Goal: Obtain resource: Obtain resource

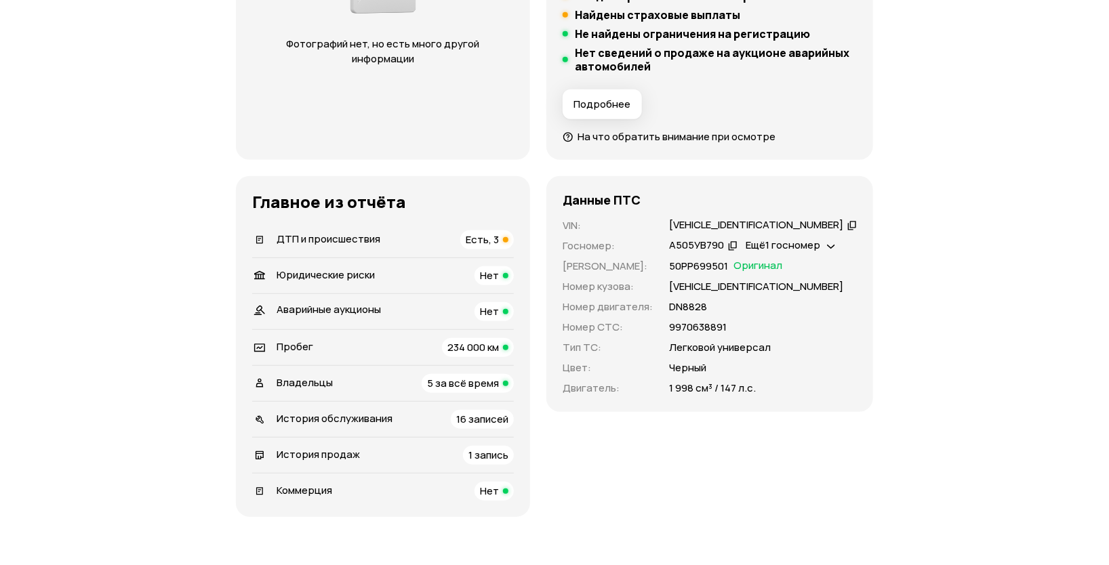
scroll to position [339, 0]
click at [498, 233] on span "Есть, 3" at bounding box center [482, 240] width 33 height 14
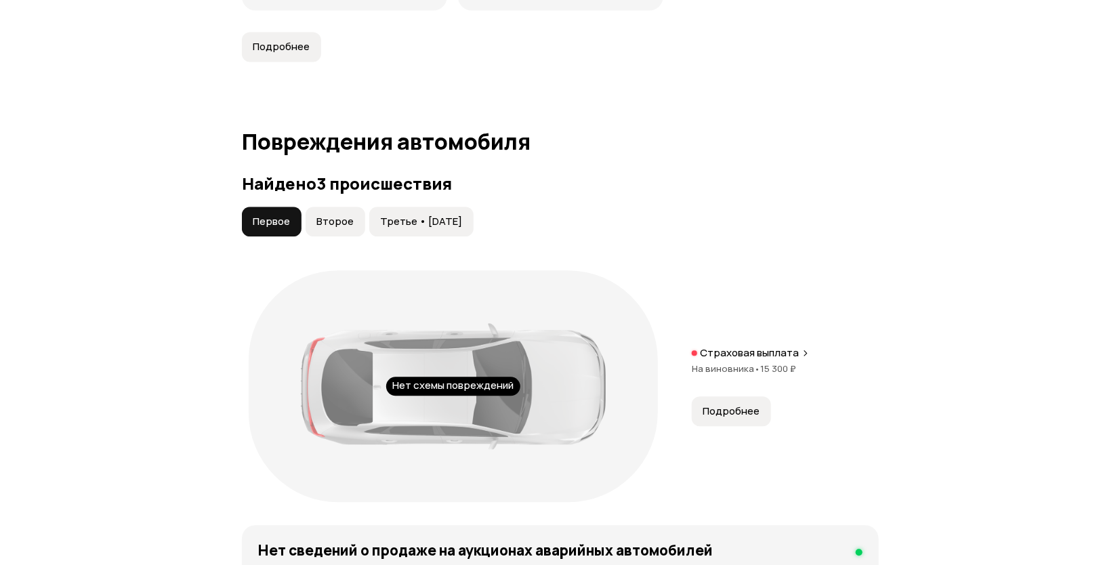
scroll to position [1404, 0]
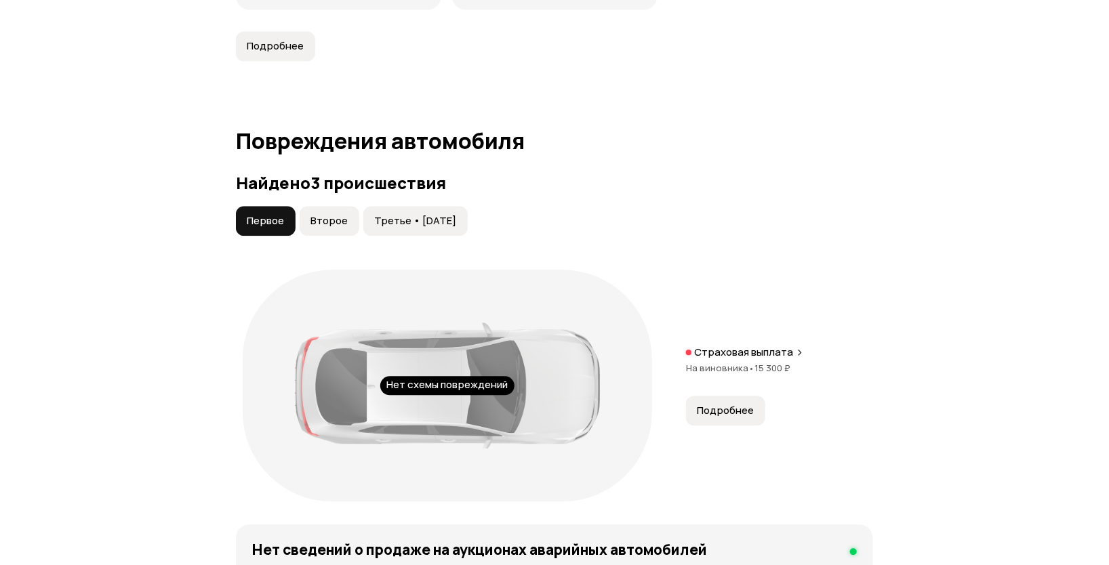
click at [310, 214] on span "Второе" at bounding box center [328, 221] width 37 height 14
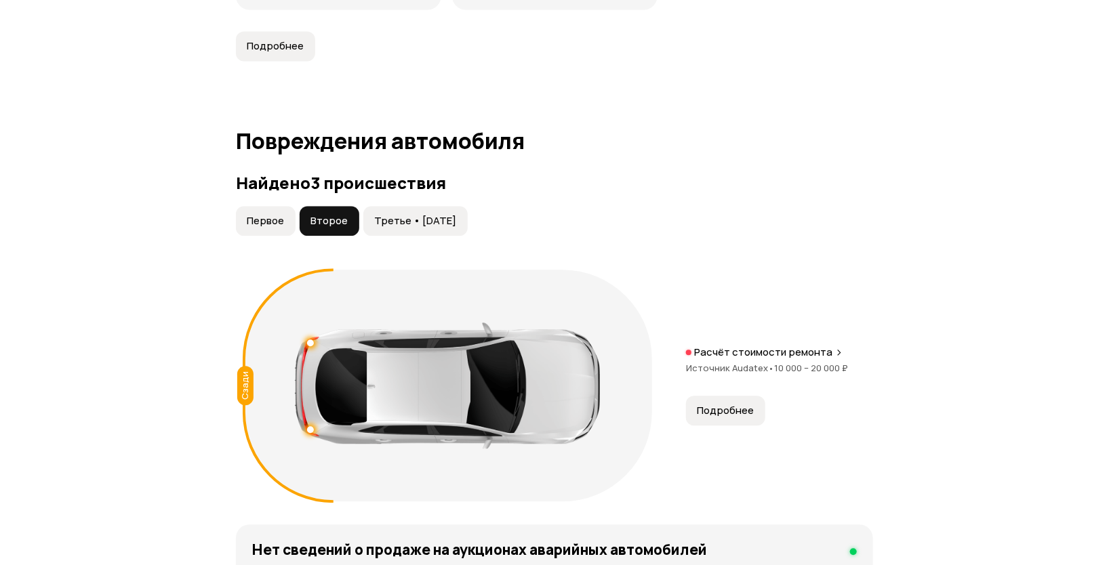
click at [374, 214] on span "Третье • [DATE]" at bounding box center [415, 221] width 82 height 14
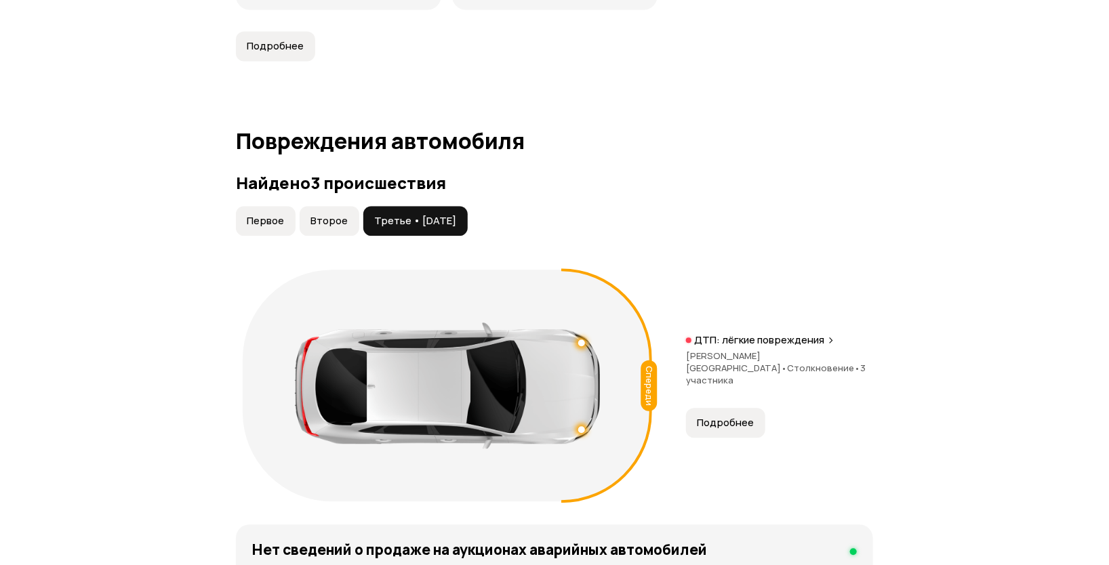
click at [697, 416] on span "Подробнее" at bounding box center [725, 423] width 57 height 14
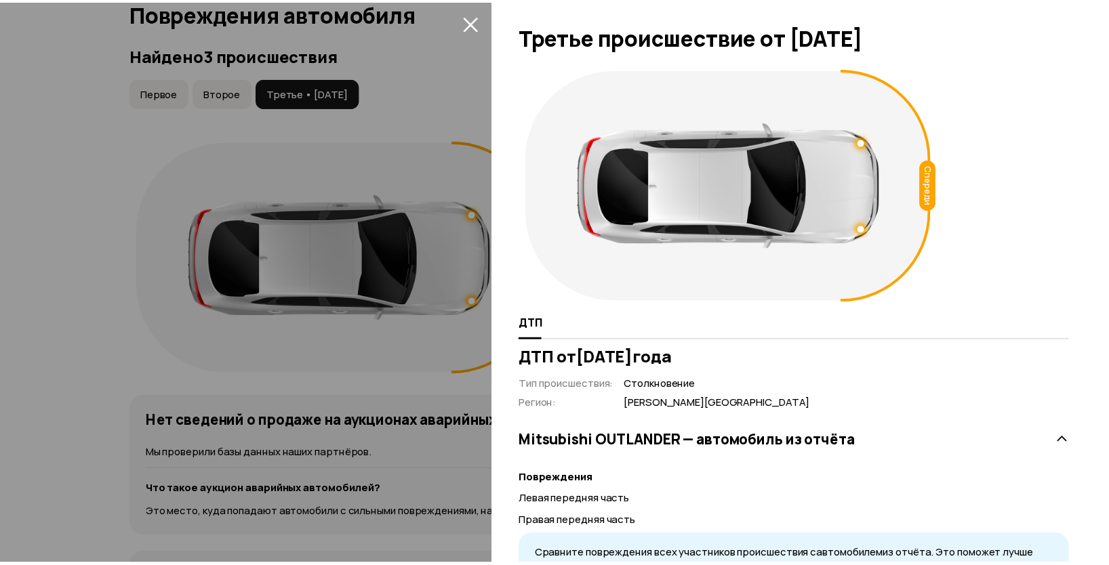
scroll to position [0, 0]
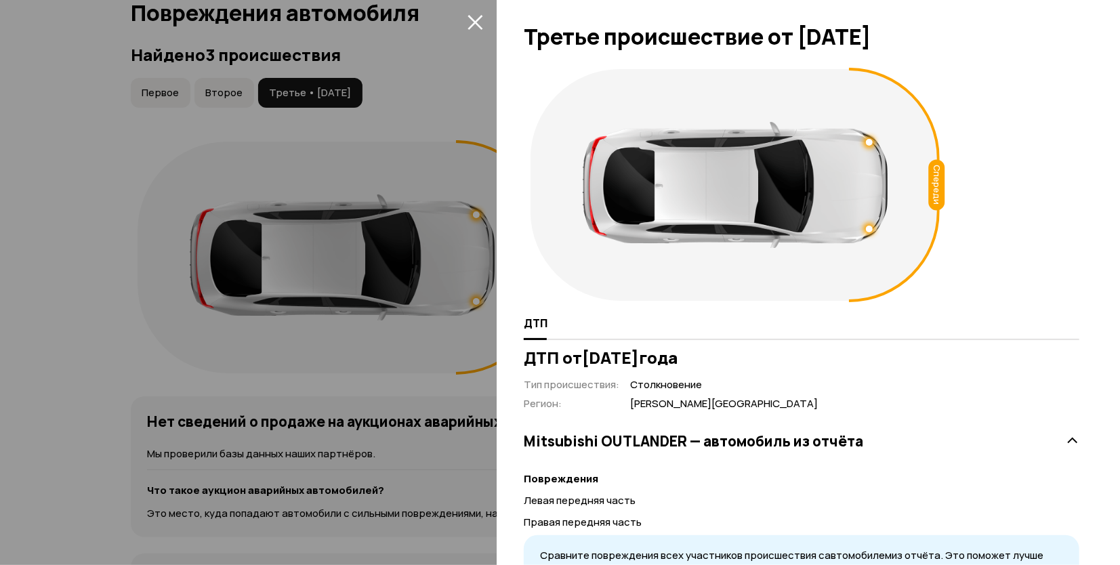
click at [476, 23] on icon "закрыть" at bounding box center [475, 22] width 15 height 15
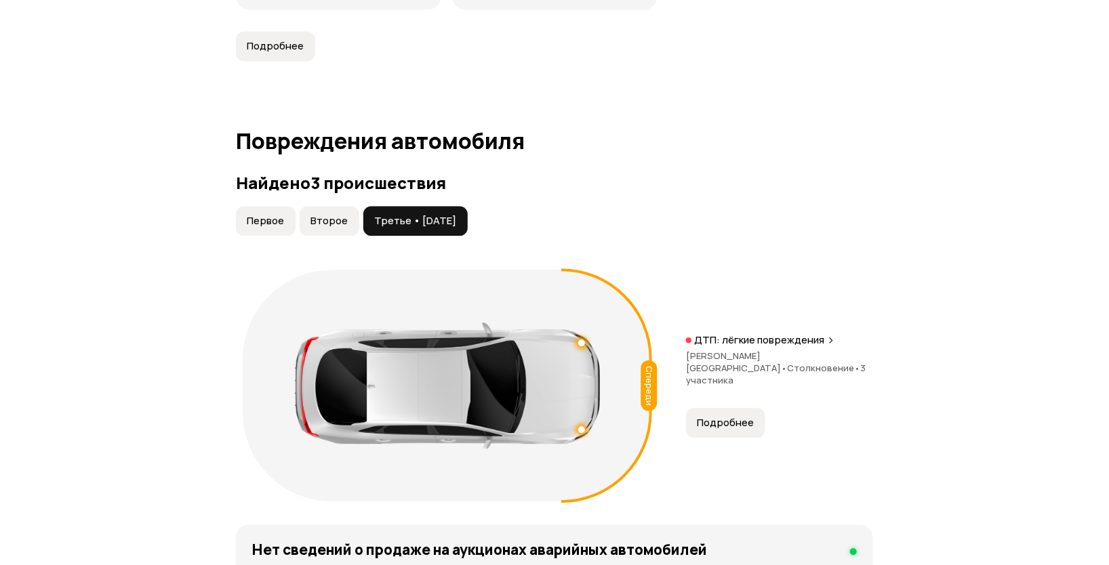
click at [300, 206] on button "Второе" at bounding box center [330, 221] width 60 height 30
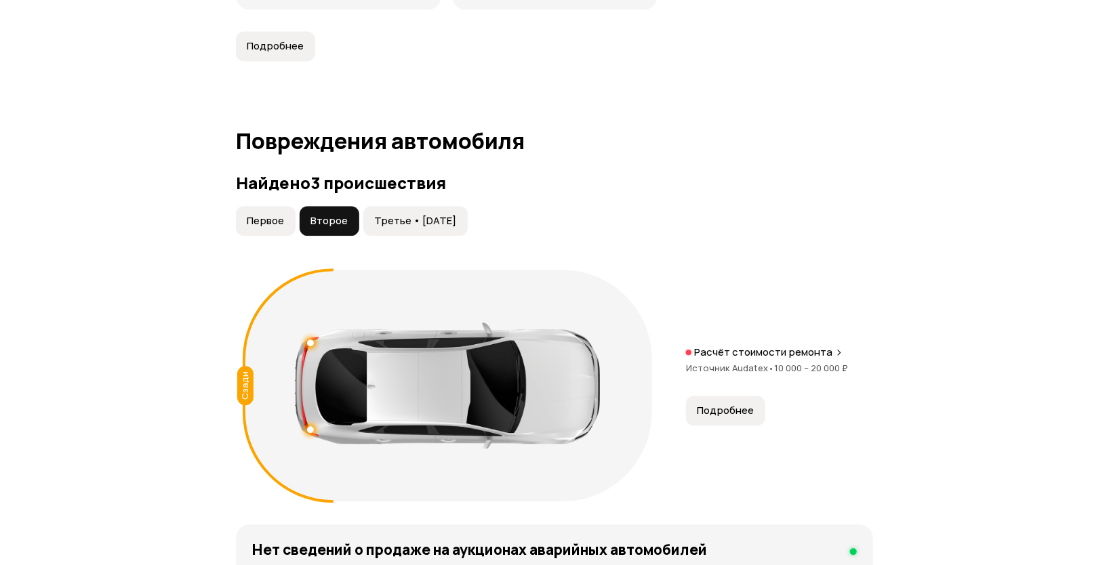
click at [247, 214] on span "Первое" at bounding box center [265, 221] width 37 height 14
